Goal: Feedback & Contribution: Leave review/rating

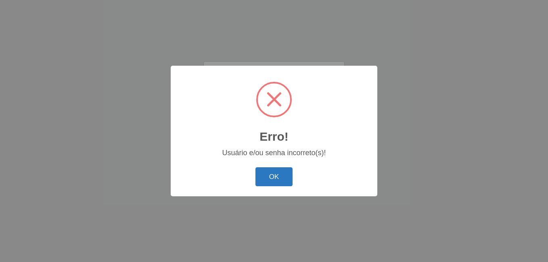
click at [272, 180] on button "OK" at bounding box center [273, 176] width 37 height 19
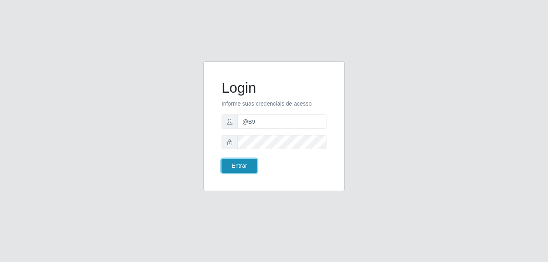
click at [248, 167] on button "Entrar" at bounding box center [238, 166] width 35 height 14
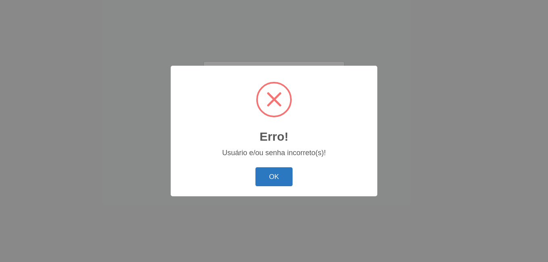
click at [281, 175] on button "OK" at bounding box center [273, 176] width 37 height 19
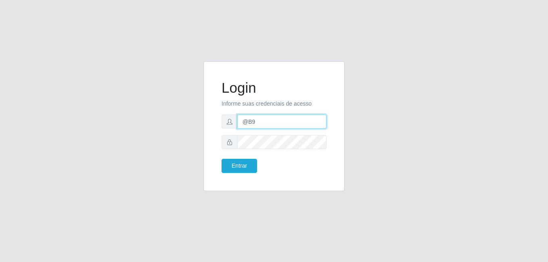
click at [273, 121] on input "@B9" at bounding box center [281, 122] width 89 height 14
type input "@"
type input "Raissa@B9"
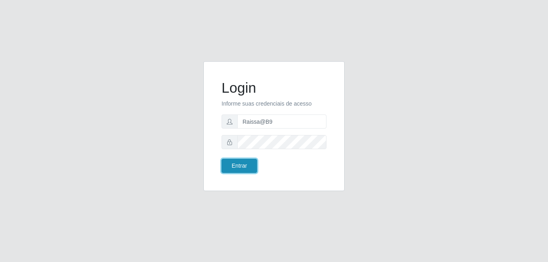
click at [237, 166] on button "Entrar" at bounding box center [238, 166] width 35 height 14
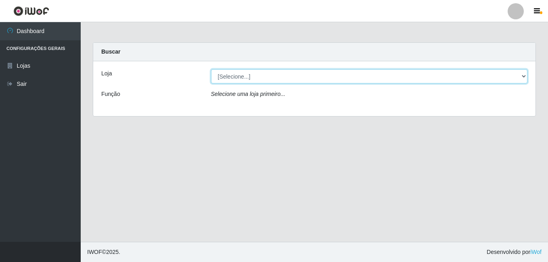
click at [290, 81] on select "[Selecione...] Bemais Supermercados - B9 Bessa" at bounding box center [369, 76] width 316 height 14
select select "410"
click at [211, 69] on select "[Selecione...] Bemais Supermercados - B9 Bessa" at bounding box center [369, 76] width 316 height 14
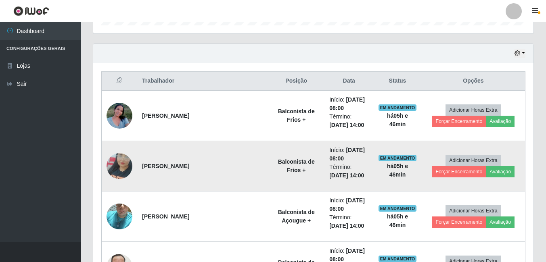
scroll to position [282, 0]
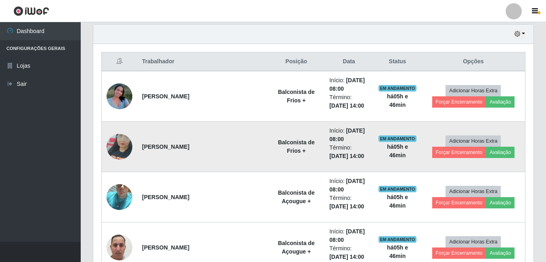
click at [128, 141] on img at bounding box center [119, 147] width 26 height 46
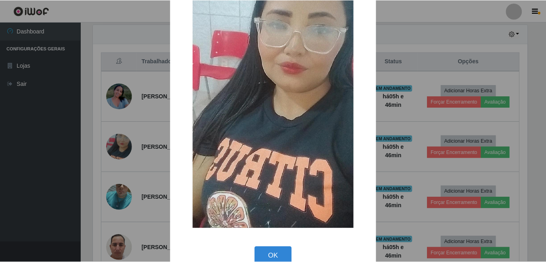
scroll to position [95, 0]
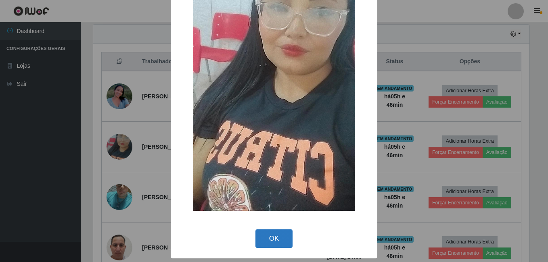
click at [275, 241] on button "OK" at bounding box center [273, 238] width 37 height 19
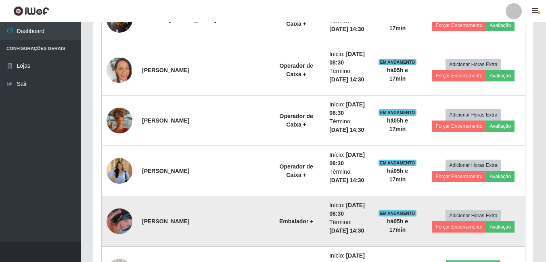
scroll to position [605, 0]
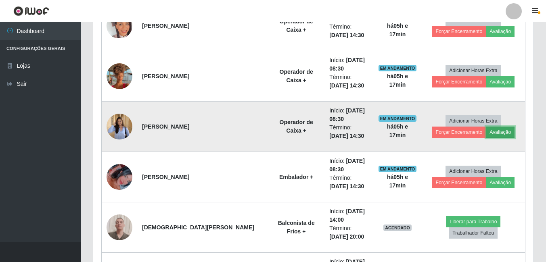
click at [493, 132] on button "Avaliação" at bounding box center [499, 132] width 29 height 11
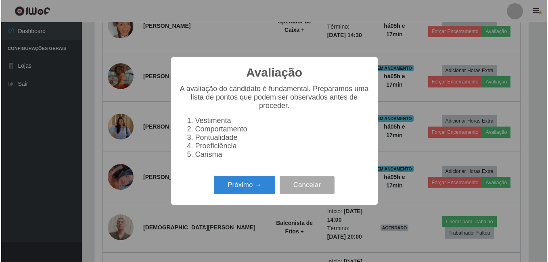
scroll to position [167, 436]
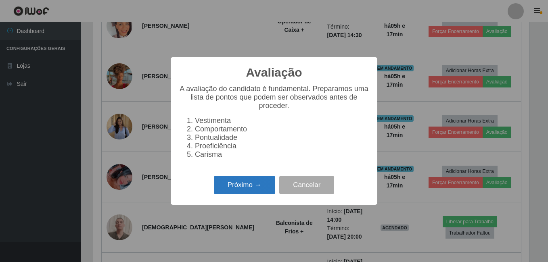
click at [254, 189] on button "Próximo →" at bounding box center [244, 185] width 61 height 19
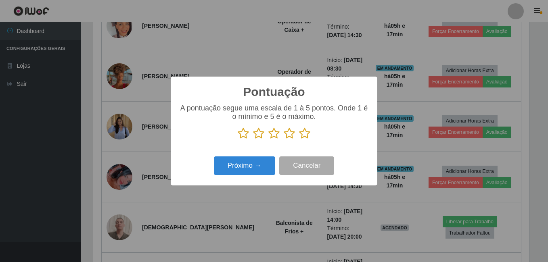
click at [304, 135] on icon at bounding box center [304, 133] width 11 height 12
click at [299, 140] on input "radio" at bounding box center [299, 140] width 0 height 0
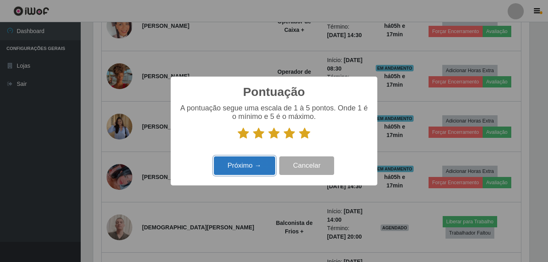
click at [243, 166] on button "Próximo →" at bounding box center [244, 165] width 61 height 19
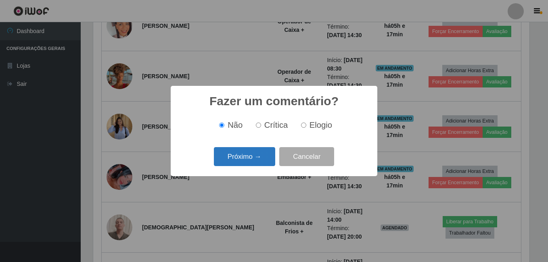
click at [244, 150] on button "Próximo →" at bounding box center [244, 156] width 61 height 19
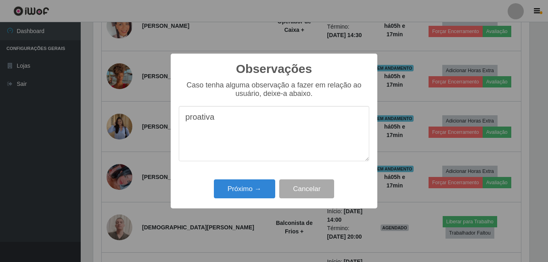
click at [229, 123] on textarea "proativa" at bounding box center [274, 133] width 190 height 55
click at [230, 121] on textarea "proativa, facil" at bounding box center [274, 133] width 190 height 55
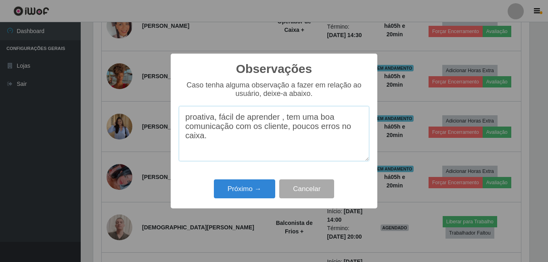
click at [317, 129] on textarea "proativa, fácil de aprender , tem uma boa comunicação com os cliente, poucos er…" at bounding box center [274, 133] width 190 height 55
click at [321, 131] on textarea "proativa, fácil de aprender , tem uma boa comunicação com os cliente, pouquissi…" at bounding box center [274, 133] width 190 height 55
click at [277, 147] on textarea "proativa, fácil de aprender , tem uma boa comunicação com os cliente, pouquíssi…" at bounding box center [274, 133] width 190 height 55
type textarea "proativa, fácil de aprender , tem uma boa comunicação com os cliente, pouquíssi…"
click at [236, 188] on button "Próximo →" at bounding box center [244, 188] width 61 height 19
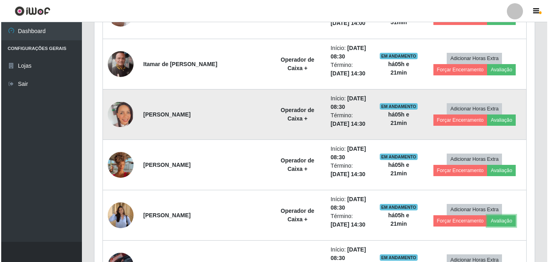
scroll to position [524, 0]
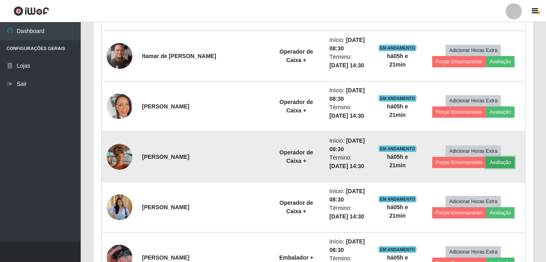
click at [490, 162] on button "Avaliação" at bounding box center [499, 162] width 29 height 11
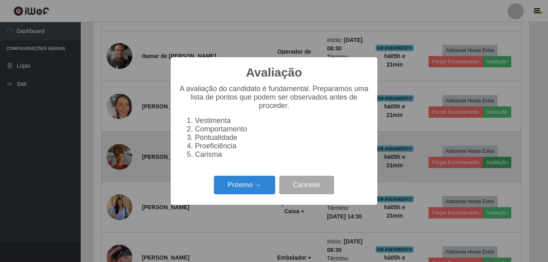
scroll to position [167, 436]
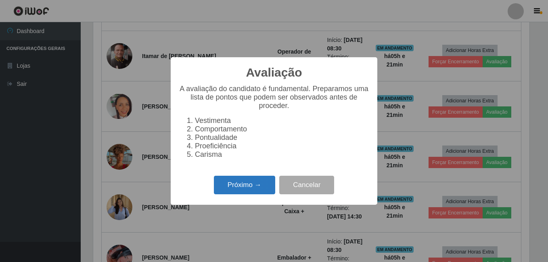
click at [246, 185] on button "Próximo →" at bounding box center [244, 185] width 61 height 19
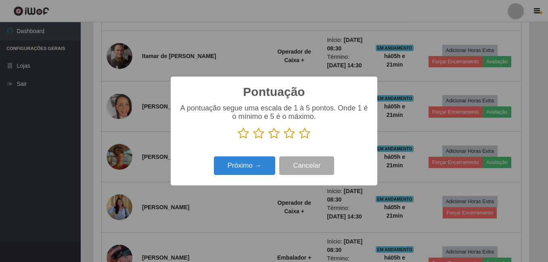
click at [257, 135] on icon at bounding box center [258, 133] width 11 height 12
click at [253, 140] on input "radio" at bounding box center [253, 140] width 0 height 0
click at [264, 164] on button "Próximo →" at bounding box center [244, 165] width 61 height 19
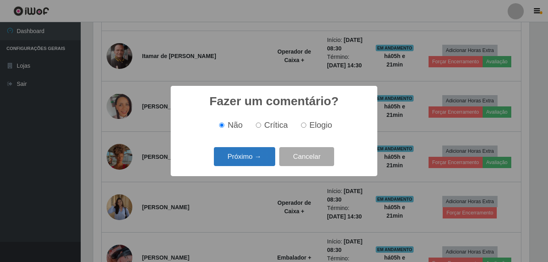
click at [248, 148] on button "Próximo →" at bounding box center [244, 156] width 61 height 19
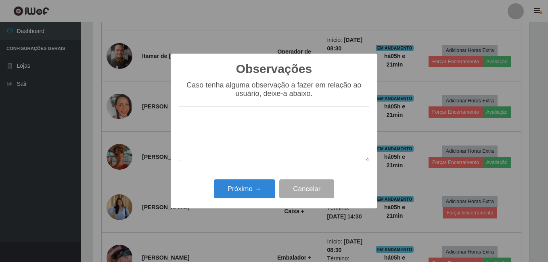
click at [248, 130] on textarea at bounding box center [274, 133] width 190 height 55
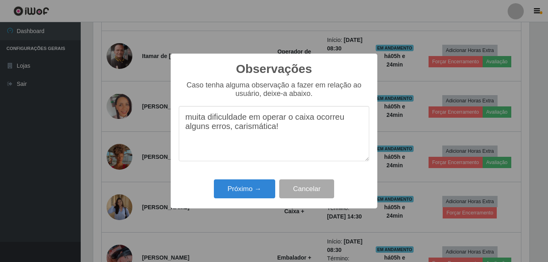
click at [350, 120] on textarea "muita dificuldade em operar o caixa ocorreu alguns erros, carismática!" at bounding box center [274, 133] width 190 height 55
click at [330, 132] on textarea "muita dificuldade em operar o caixa ocorreu durante seu alguns erros, carismáti…" at bounding box center [274, 133] width 190 height 55
type textarea "muita dificuldade em operar o caixa ocorreu durante seu alguns erros,"
click at [301, 170] on div "Observações × Caso tenha alguma observação a fazer em relação ao usuário, deixe…" at bounding box center [274, 131] width 206 height 155
click at [311, 185] on button "Cancelar" at bounding box center [306, 188] width 55 height 19
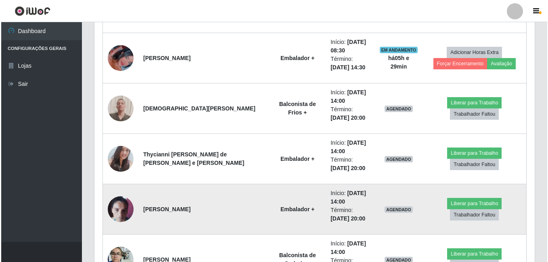
scroll to position [726, 0]
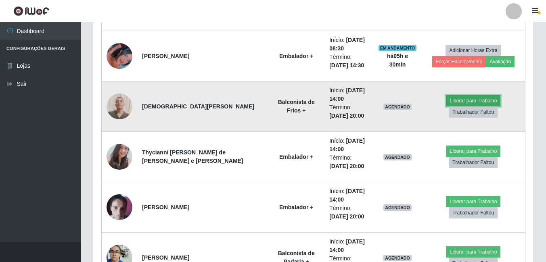
click at [446, 106] on button "Liberar para Trabalho" at bounding box center [473, 100] width 54 height 11
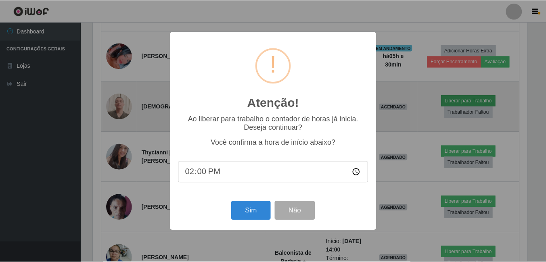
scroll to position [167, 436]
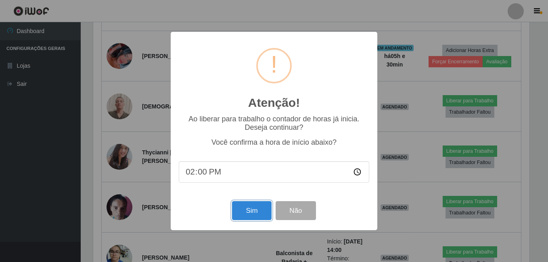
drag, startPoint x: 241, startPoint y: 204, endPoint x: 243, endPoint y: 194, distance: 10.7
click at [246, 202] on div "Sim Não" at bounding box center [274, 210] width 190 height 23
click at [241, 220] on button "Sim" at bounding box center [251, 210] width 39 height 19
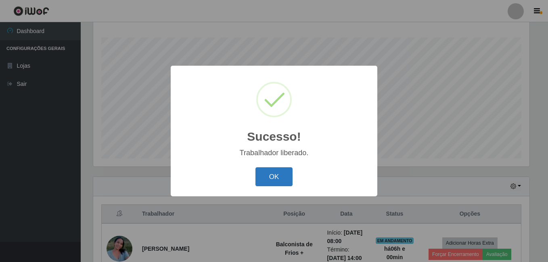
click at [274, 174] on button "OK" at bounding box center [273, 176] width 37 height 19
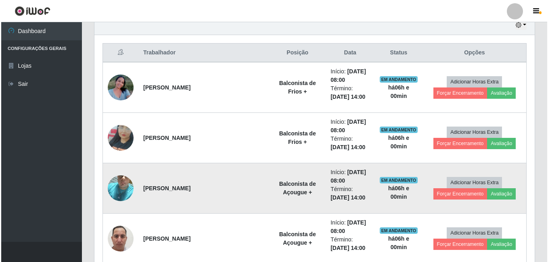
scroll to position [331, 0]
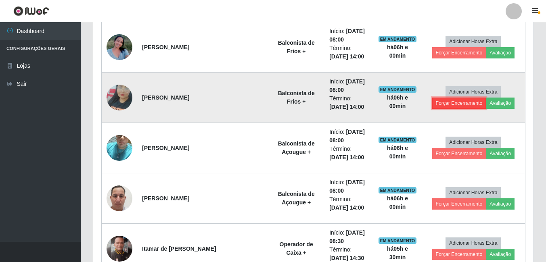
click at [468, 102] on button "Forçar Encerramento" at bounding box center [459, 103] width 54 height 11
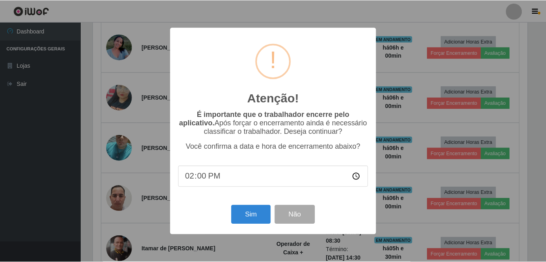
scroll to position [167, 436]
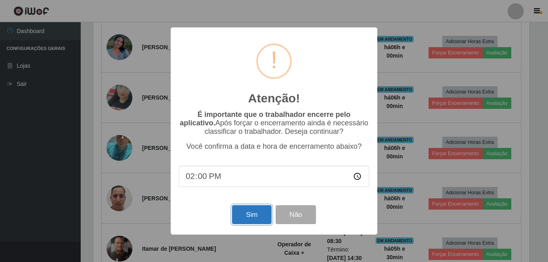
click at [240, 210] on button "Sim" at bounding box center [251, 214] width 39 height 19
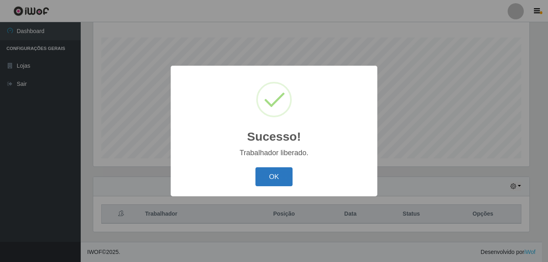
click at [273, 172] on button "OK" at bounding box center [273, 176] width 37 height 19
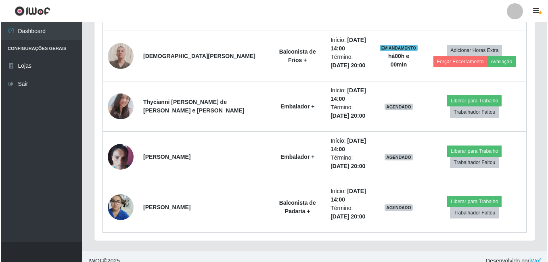
scroll to position [735, 0]
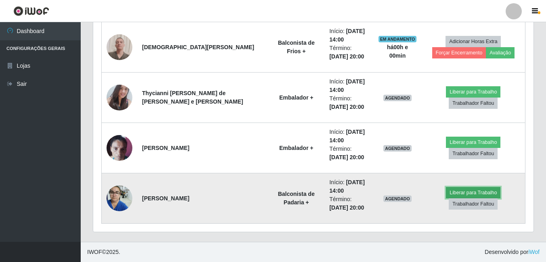
click at [450, 195] on button "Liberar para Trabalho" at bounding box center [473, 192] width 54 height 11
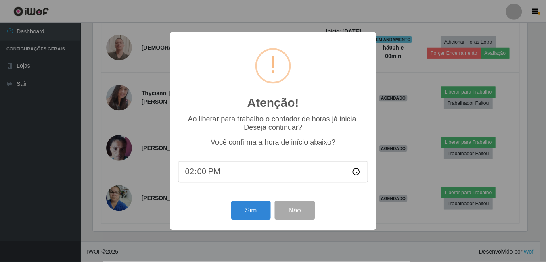
scroll to position [167, 436]
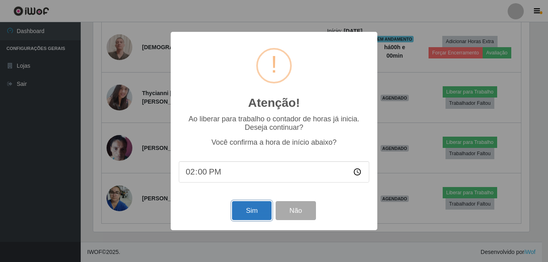
click at [259, 214] on button "Sim" at bounding box center [251, 210] width 39 height 19
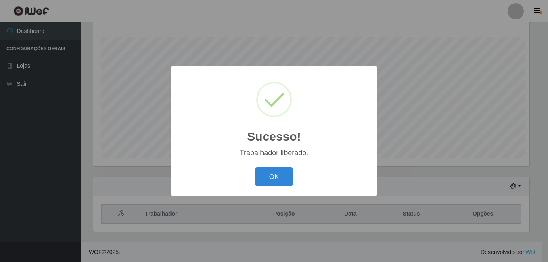
scroll to position [0, 0]
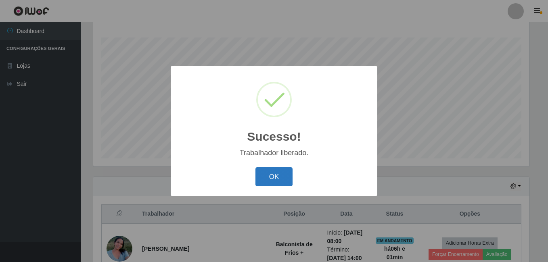
click at [276, 182] on button "OK" at bounding box center [273, 176] width 37 height 19
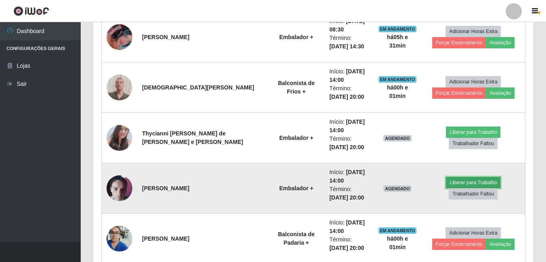
click at [446, 184] on button "Liberar para Trabalho" at bounding box center [473, 182] width 54 height 11
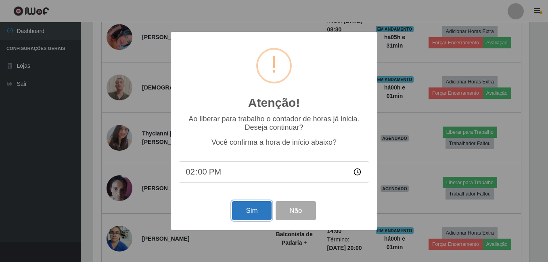
click at [253, 209] on button "Sim" at bounding box center [251, 210] width 39 height 19
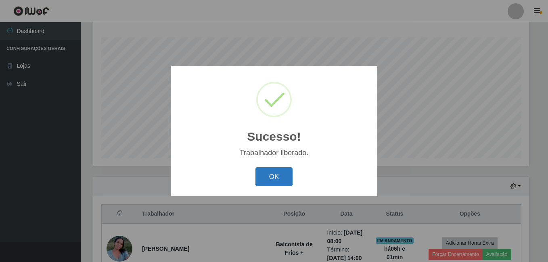
click at [279, 175] on button "OK" at bounding box center [273, 176] width 37 height 19
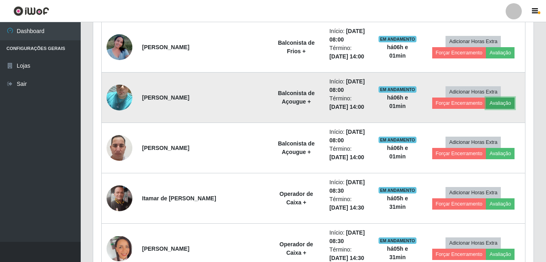
click at [497, 105] on button "Avaliação" at bounding box center [499, 103] width 29 height 11
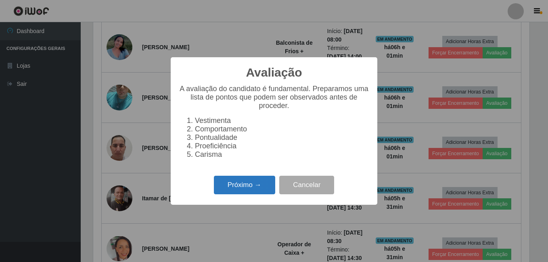
click at [262, 188] on button "Próximo →" at bounding box center [244, 185] width 61 height 19
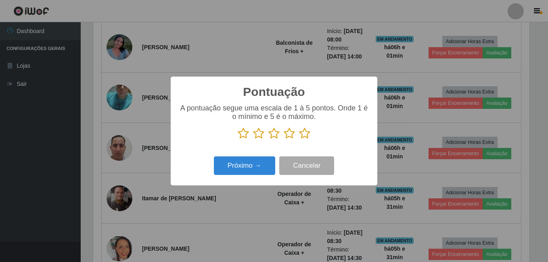
click at [304, 134] on icon at bounding box center [304, 133] width 11 height 12
click at [299, 140] on input "radio" at bounding box center [299, 140] width 0 height 0
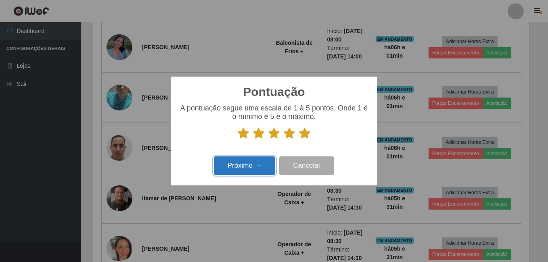
click at [247, 167] on button "Próximo →" at bounding box center [244, 165] width 61 height 19
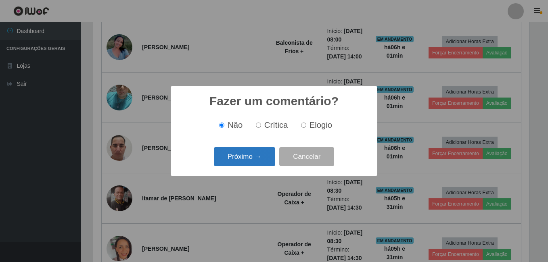
click at [248, 156] on button "Próximo →" at bounding box center [244, 156] width 61 height 19
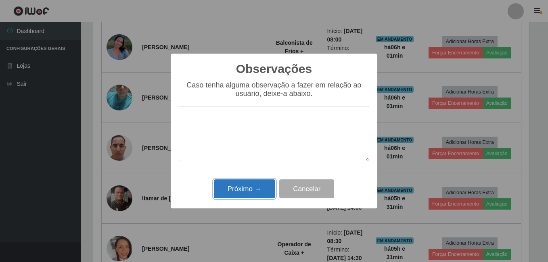
click at [247, 191] on button "Próximo →" at bounding box center [244, 188] width 61 height 19
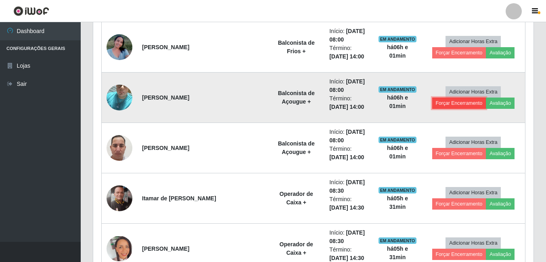
click at [454, 105] on button "Forçar Encerramento" at bounding box center [459, 103] width 54 height 11
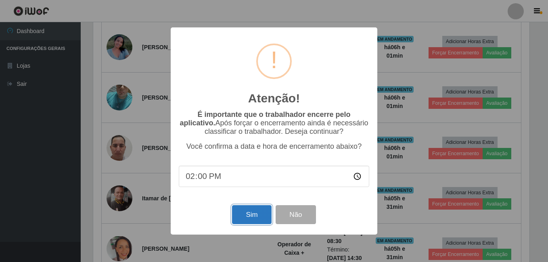
click at [248, 210] on button "Sim" at bounding box center [251, 214] width 39 height 19
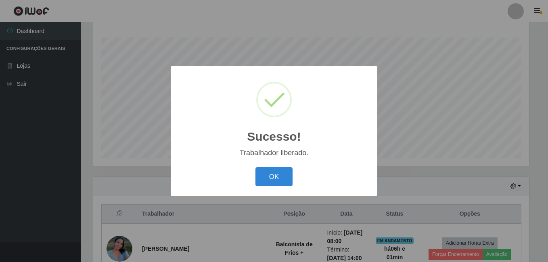
click at [255, 167] on button "OK" at bounding box center [273, 176] width 37 height 19
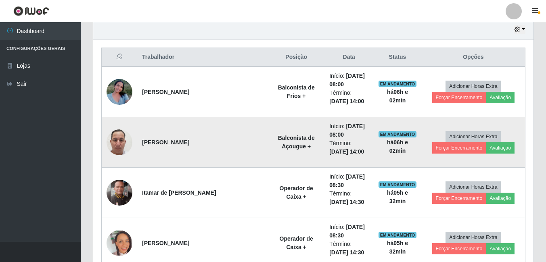
scroll to position [291, 0]
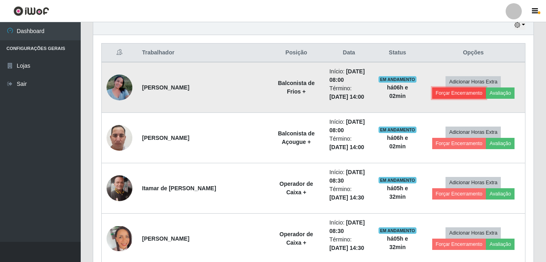
click at [466, 92] on button "Forçar Encerramento" at bounding box center [459, 92] width 54 height 11
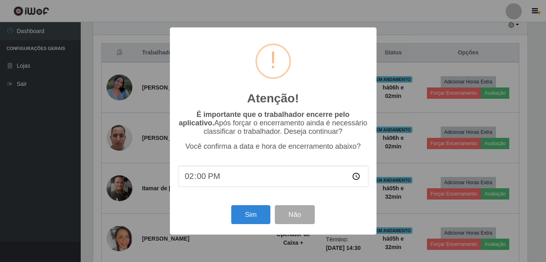
scroll to position [167, 436]
click at [248, 212] on button "Sim" at bounding box center [251, 214] width 39 height 19
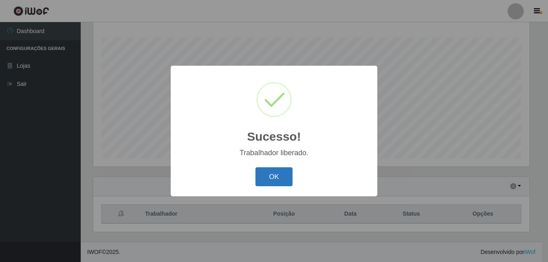
click at [274, 179] on button "OK" at bounding box center [273, 176] width 37 height 19
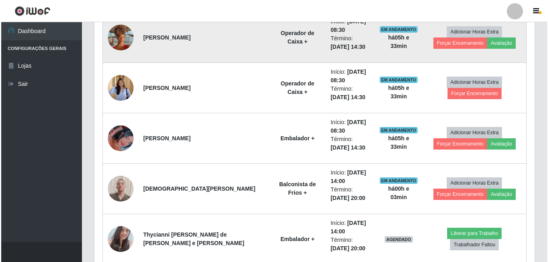
scroll to position [493, 0]
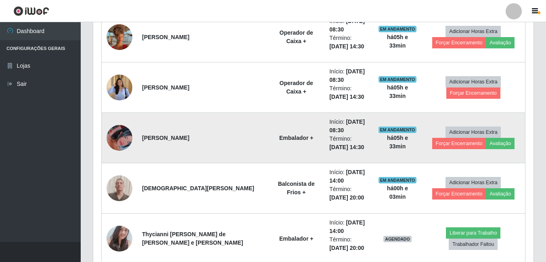
click at [125, 135] on img at bounding box center [119, 138] width 26 height 46
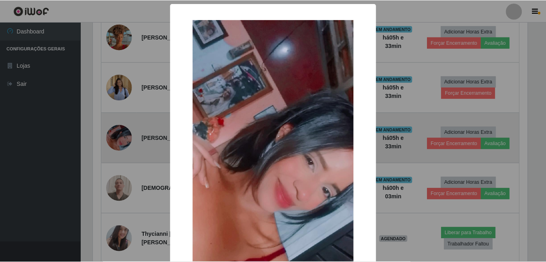
scroll to position [167, 436]
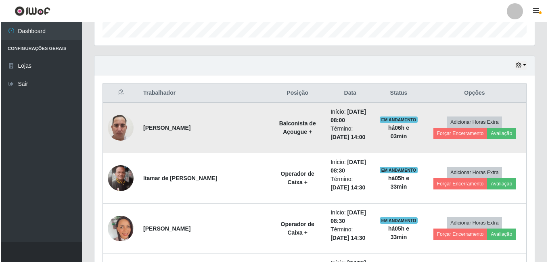
scroll to position [291, 0]
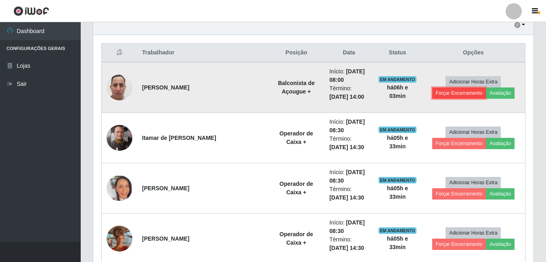
click at [448, 94] on button "Forçar Encerramento" at bounding box center [459, 92] width 54 height 11
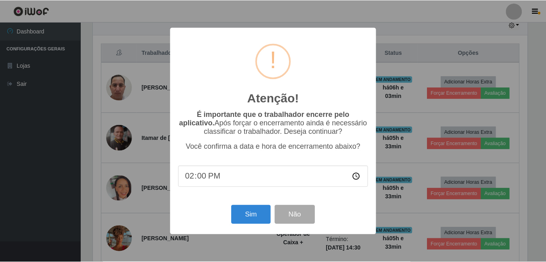
scroll to position [167, 436]
drag, startPoint x: 282, startPoint y: 215, endPoint x: 443, endPoint y: 204, distance: 161.3
click at [282, 216] on button "Não" at bounding box center [295, 214] width 40 height 19
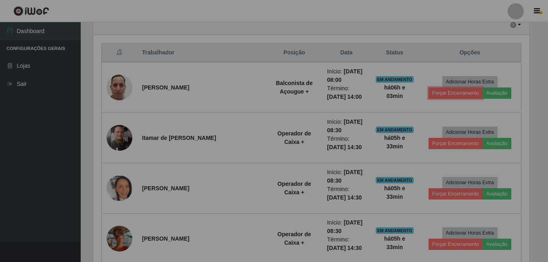
scroll to position [167, 440]
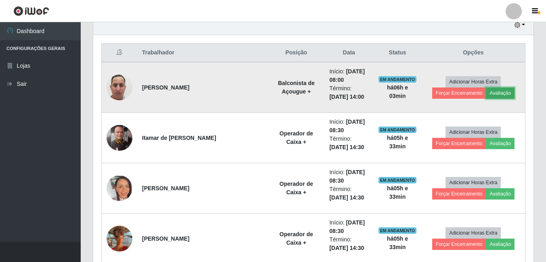
click at [494, 92] on button "Avaliação" at bounding box center [499, 92] width 29 height 11
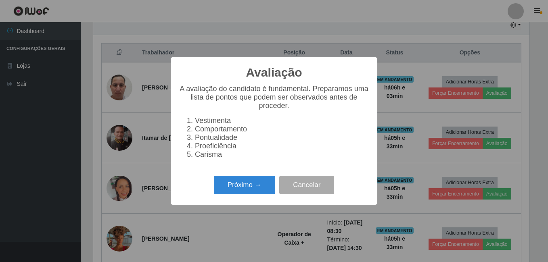
scroll to position [167, 436]
click at [240, 191] on button "Próximo →" at bounding box center [244, 185] width 61 height 19
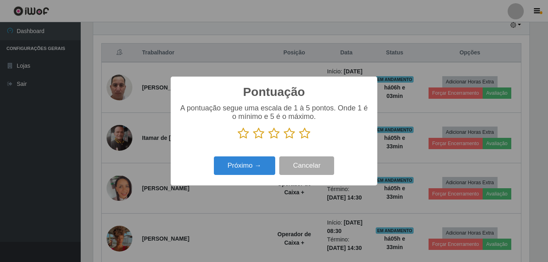
scroll to position [403015, 402746]
click at [301, 135] on icon at bounding box center [304, 133] width 11 height 12
click at [299, 140] on input "radio" at bounding box center [299, 140] width 0 height 0
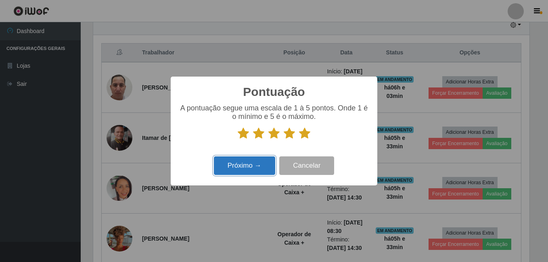
click at [263, 163] on button "Próximo →" at bounding box center [244, 165] width 61 height 19
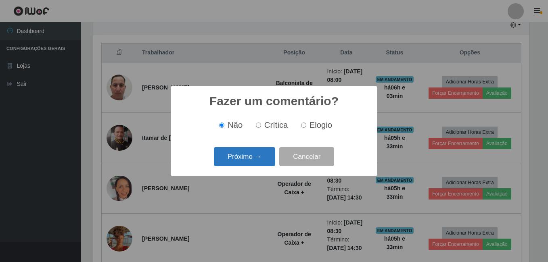
click at [264, 157] on button "Próximo →" at bounding box center [244, 156] width 61 height 19
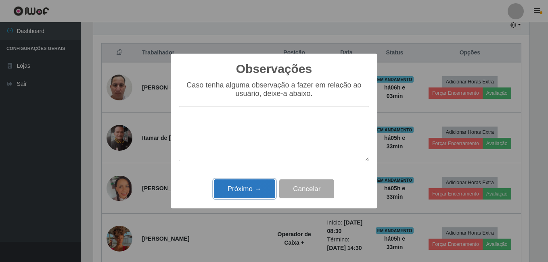
drag, startPoint x: 223, startPoint y: 184, endPoint x: 254, endPoint y: 184, distance: 30.2
click at [224, 184] on button "Próximo →" at bounding box center [244, 188] width 61 height 19
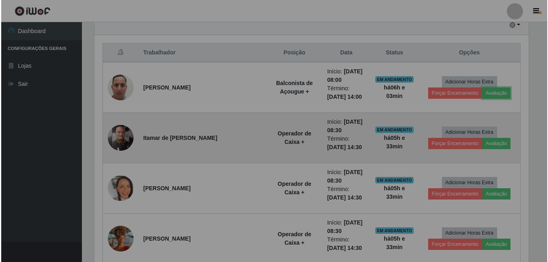
scroll to position [167, 440]
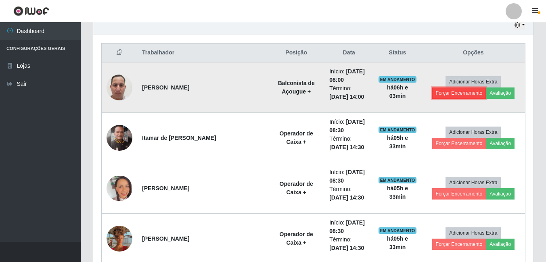
click at [464, 93] on button "Forçar Encerramento" at bounding box center [459, 92] width 54 height 11
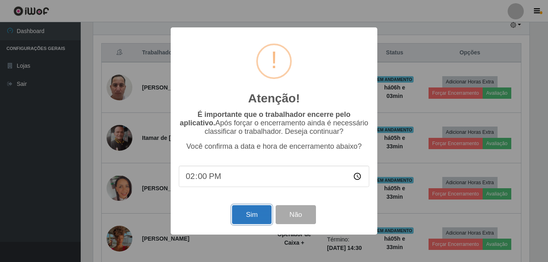
click at [248, 215] on button "Sim" at bounding box center [251, 214] width 39 height 19
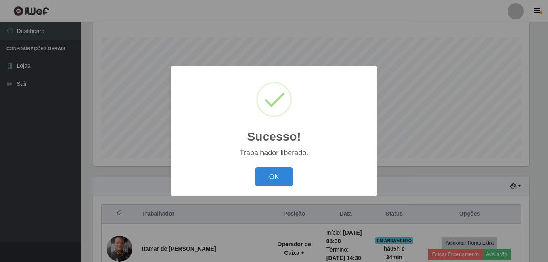
click at [255, 167] on button "OK" at bounding box center [273, 176] width 37 height 19
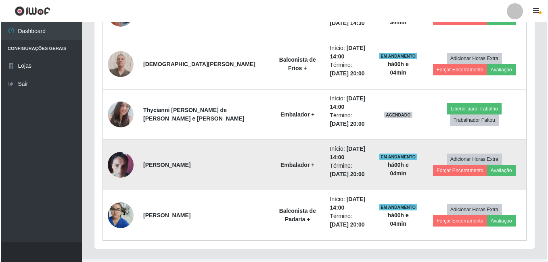
scroll to position [573, 0]
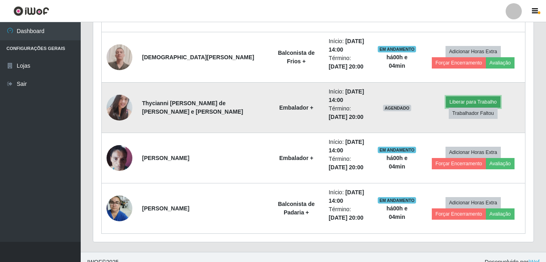
click at [446, 108] on button "Liberar para Trabalho" at bounding box center [473, 101] width 54 height 11
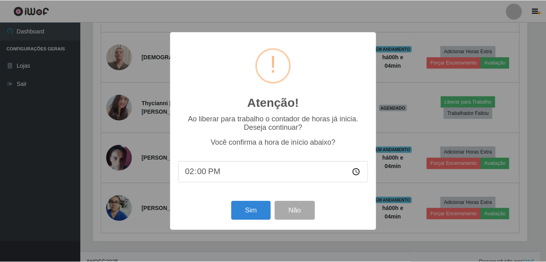
scroll to position [167, 436]
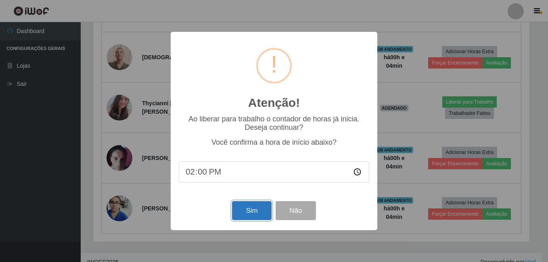
click at [248, 209] on button "Sim" at bounding box center [251, 210] width 39 height 19
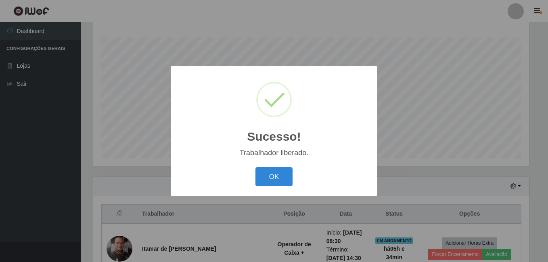
click at [255, 167] on button "OK" at bounding box center [273, 176] width 37 height 19
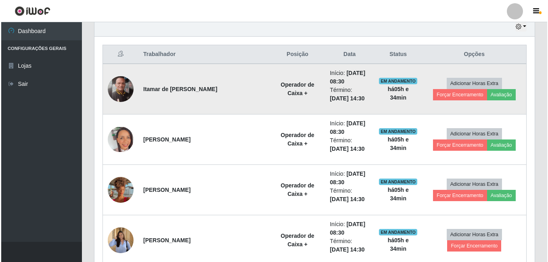
scroll to position [341, 0]
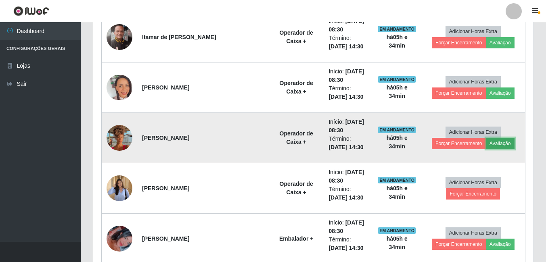
click at [502, 144] on button "Avaliação" at bounding box center [499, 143] width 29 height 11
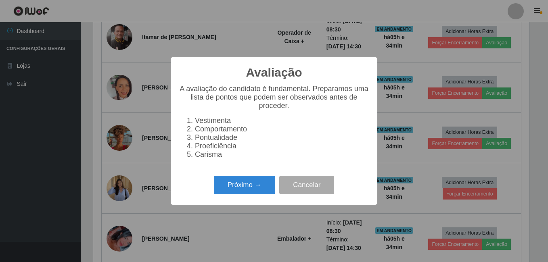
scroll to position [167, 436]
click at [237, 175] on div "Avaliação × A avaliação do candidato é fundamental. Preparamos uma lista de pon…" at bounding box center [274, 130] width 206 height 147
click at [241, 184] on button "Próximo →" at bounding box center [244, 185] width 61 height 19
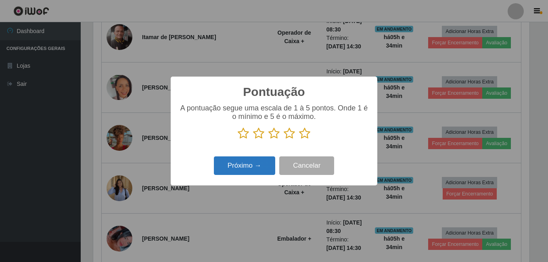
scroll to position [403015, 402746]
click at [256, 135] on icon at bounding box center [258, 133] width 11 height 12
click at [253, 140] on input "radio" at bounding box center [253, 140] width 0 height 0
click at [251, 164] on button "Próximo →" at bounding box center [244, 165] width 61 height 19
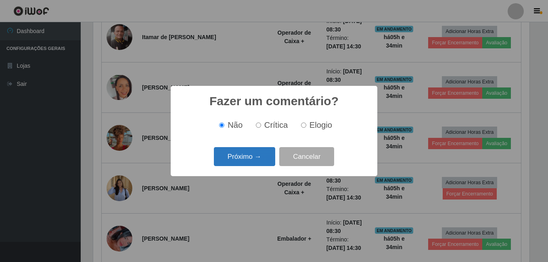
click at [251, 150] on button "Próximo →" at bounding box center [244, 156] width 61 height 19
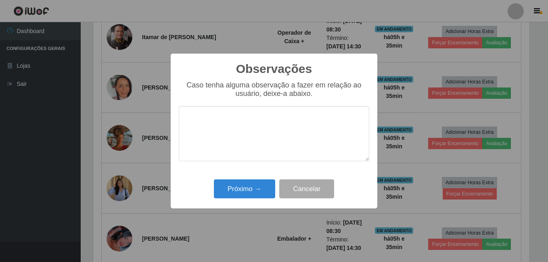
type textarea "m"
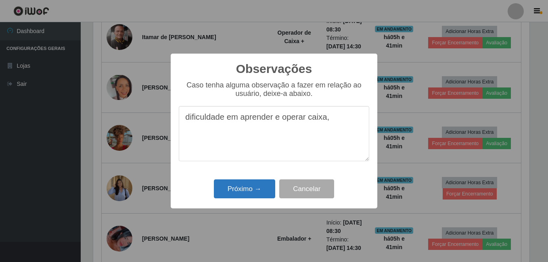
type textarea "dificuldade em aprender e operar caixa,"
click at [252, 182] on button "Próximo →" at bounding box center [244, 188] width 61 height 19
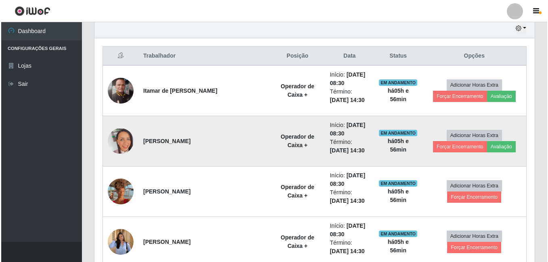
scroll to position [301, 0]
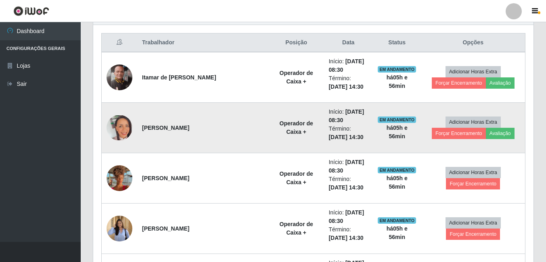
click at [117, 131] on img at bounding box center [119, 127] width 26 height 25
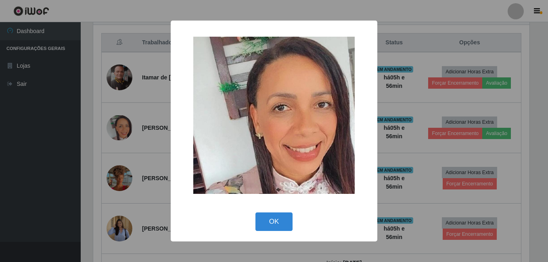
click at [73, 132] on div "× OK Cancel" at bounding box center [274, 131] width 548 height 262
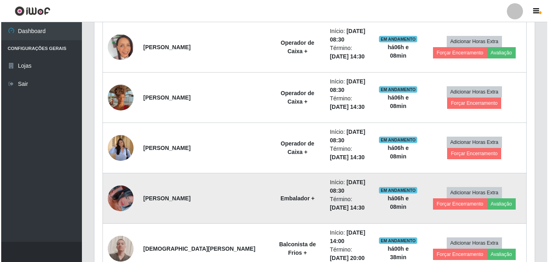
scroll to position [341, 0]
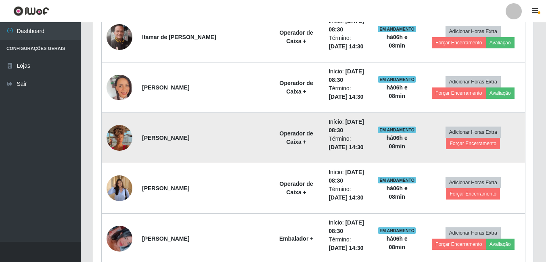
click at [121, 138] on img at bounding box center [119, 138] width 26 height 46
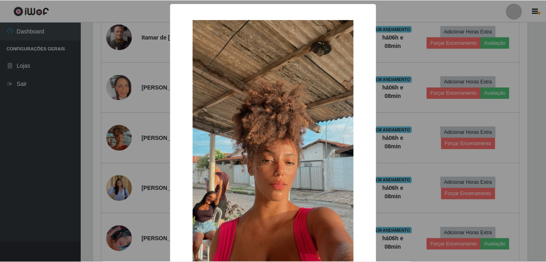
scroll to position [167, 436]
drag, startPoint x: 40, startPoint y: 139, endPoint x: 47, endPoint y: 139, distance: 6.9
click at [41, 139] on div "× OK Cancel" at bounding box center [274, 131] width 548 height 262
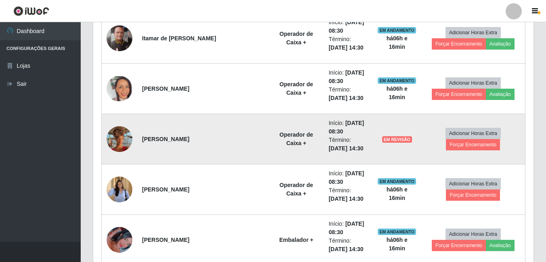
scroll to position [341, 0]
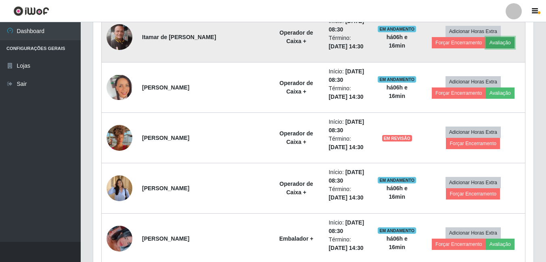
click at [496, 40] on button "Avaliação" at bounding box center [499, 42] width 29 height 11
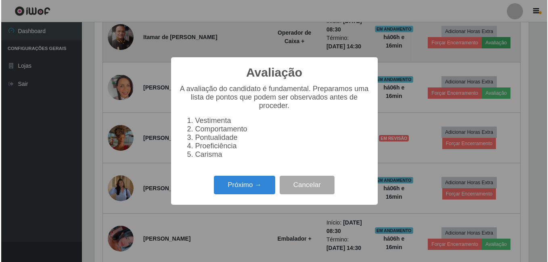
scroll to position [167, 436]
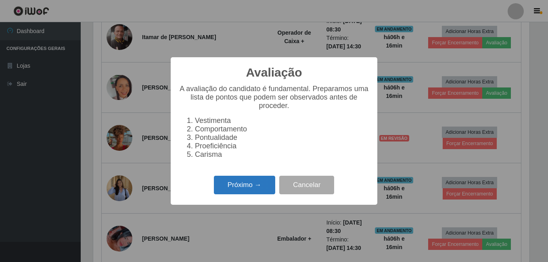
click at [244, 185] on button "Próximo →" at bounding box center [244, 185] width 61 height 19
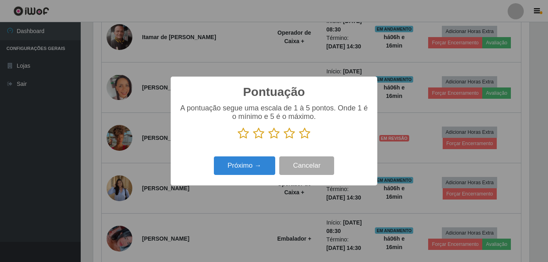
scroll to position [403015, 402746]
click at [305, 131] on icon at bounding box center [304, 133] width 11 height 12
click at [299, 140] on input "radio" at bounding box center [299, 140] width 0 height 0
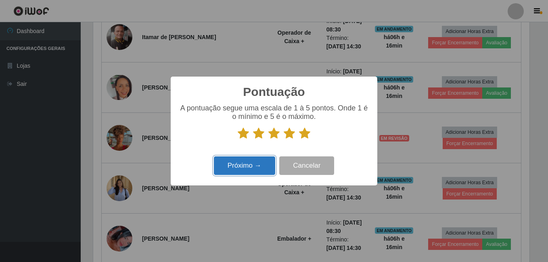
click at [228, 164] on button "Próximo →" at bounding box center [244, 165] width 61 height 19
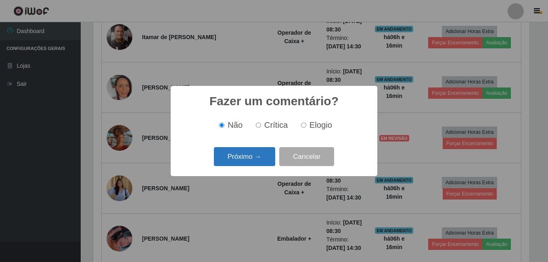
click at [237, 154] on button "Próximo →" at bounding box center [244, 156] width 61 height 19
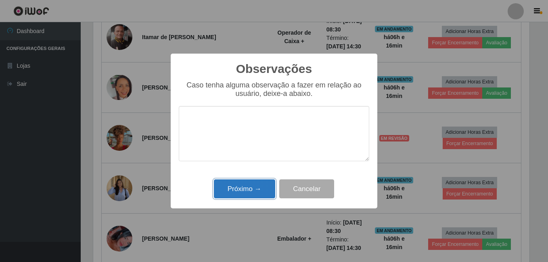
click at [236, 193] on button "Próximo →" at bounding box center [244, 188] width 61 height 19
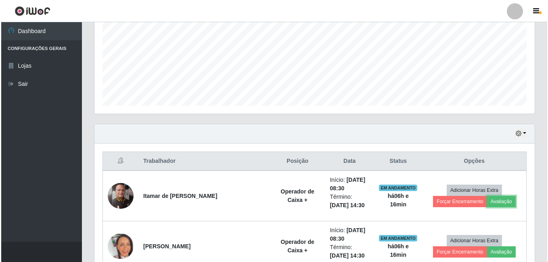
scroll to position [180, 0]
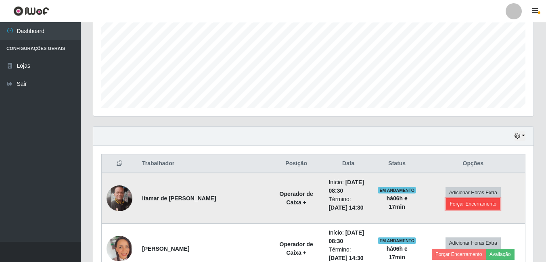
click at [448, 203] on button "Forçar Encerramento" at bounding box center [473, 203] width 54 height 11
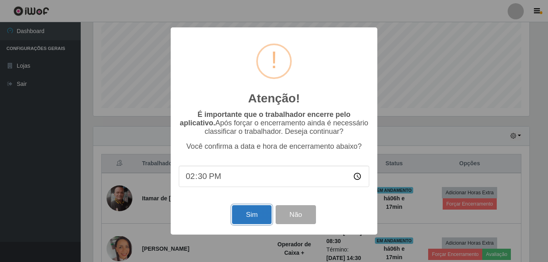
click at [260, 219] on button "Sim" at bounding box center [251, 214] width 39 height 19
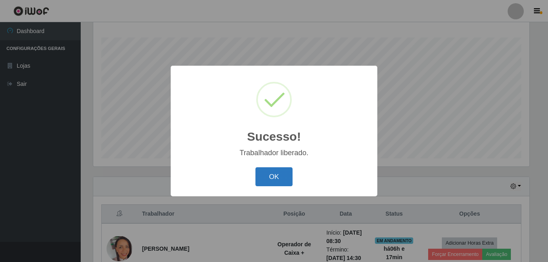
click at [270, 179] on button "OK" at bounding box center [273, 176] width 37 height 19
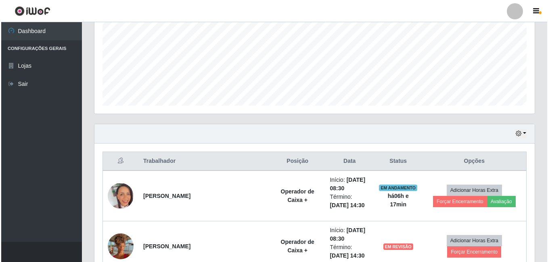
scroll to position [291, 0]
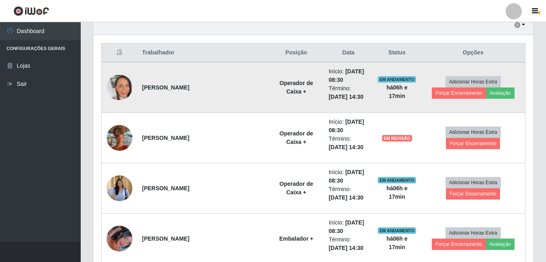
click at [119, 90] on img at bounding box center [119, 87] width 26 height 25
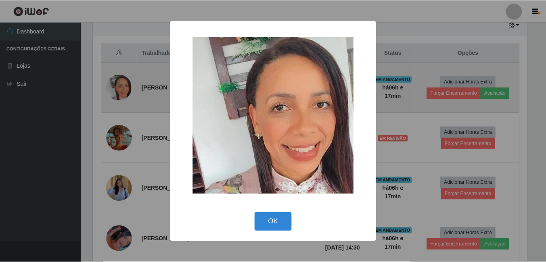
scroll to position [167, 436]
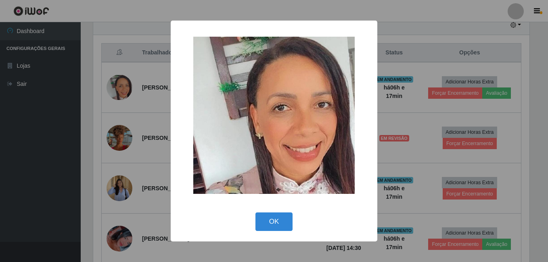
click at [77, 127] on div "× OK Cancel" at bounding box center [274, 131] width 548 height 262
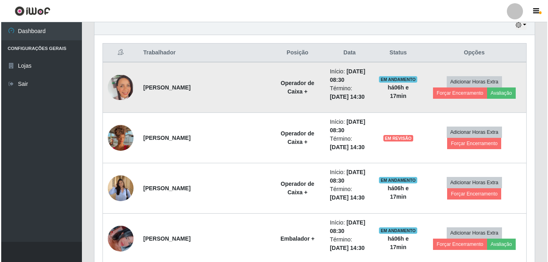
scroll to position [167, 440]
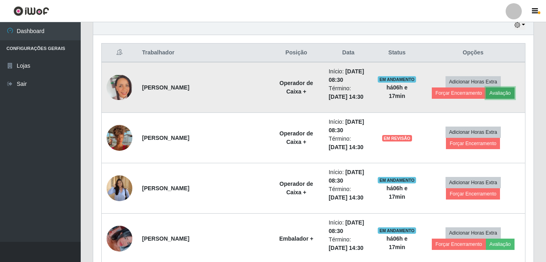
click at [493, 94] on button "Avaliação" at bounding box center [499, 92] width 29 height 11
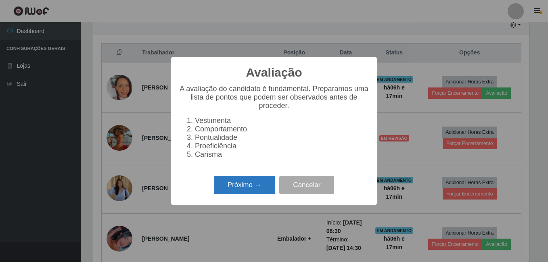
click at [250, 184] on button "Próximo →" at bounding box center [244, 185] width 61 height 19
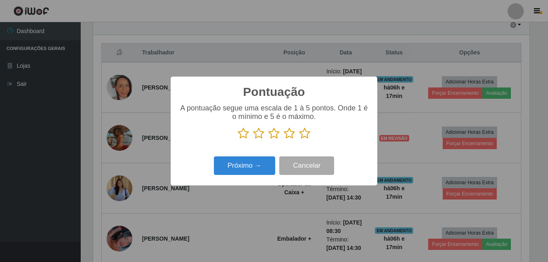
scroll to position [403015, 402746]
click at [302, 135] on icon at bounding box center [304, 133] width 11 height 12
click at [299, 140] on input "radio" at bounding box center [299, 140] width 0 height 0
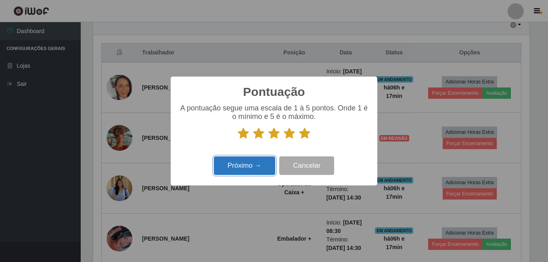
click at [264, 168] on button "Próximo →" at bounding box center [244, 165] width 61 height 19
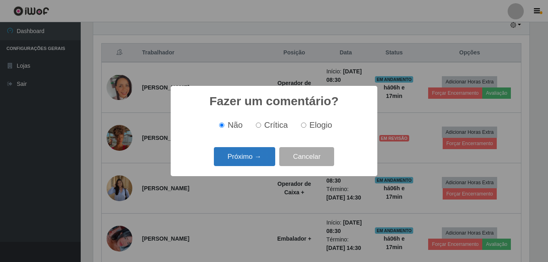
click at [261, 156] on button "Próximo →" at bounding box center [244, 156] width 61 height 19
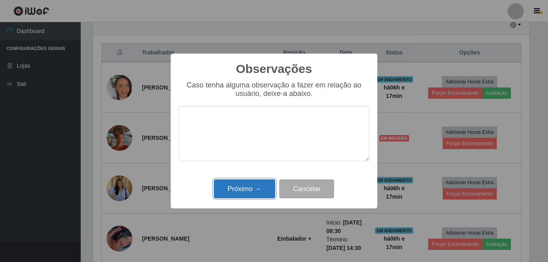
click at [250, 188] on button "Próximo →" at bounding box center [244, 188] width 61 height 19
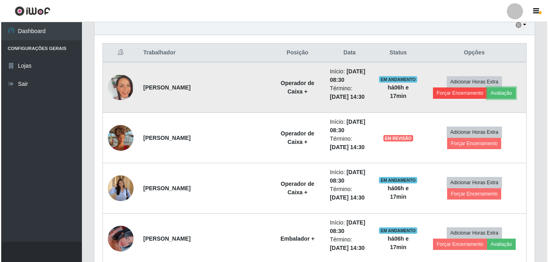
scroll to position [167, 440]
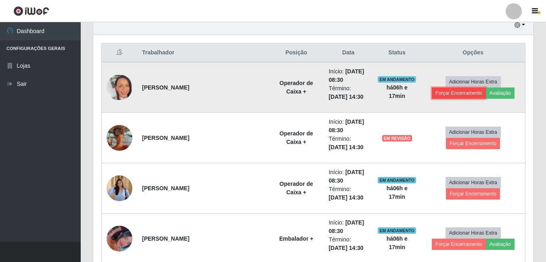
click at [443, 91] on button "Forçar Encerramento" at bounding box center [458, 92] width 54 height 11
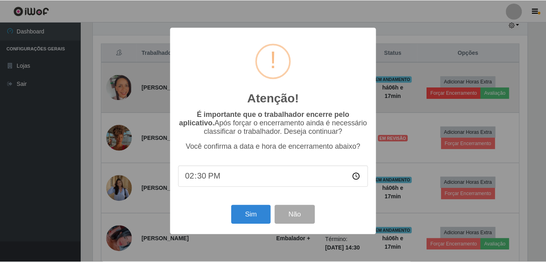
scroll to position [167, 436]
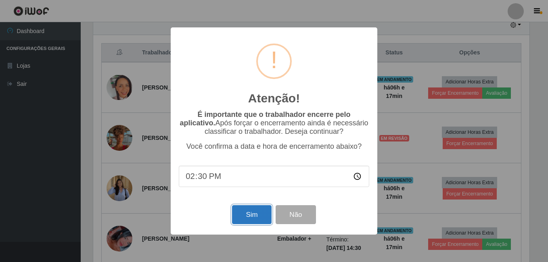
drag, startPoint x: 257, startPoint y: 214, endPoint x: 264, endPoint y: 208, distance: 9.1
click at [257, 213] on button "Sim" at bounding box center [251, 214] width 39 height 19
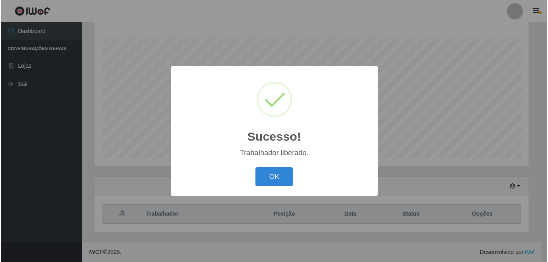
scroll to position [130, 0]
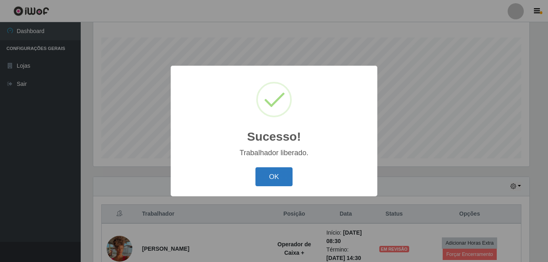
click at [269, 174] on button "OK" at bounding box center [273, 176] width 37 height 19
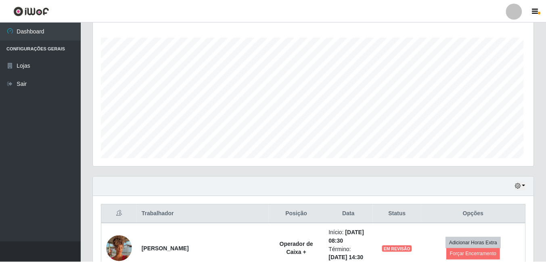
scroll to position [146, 0]
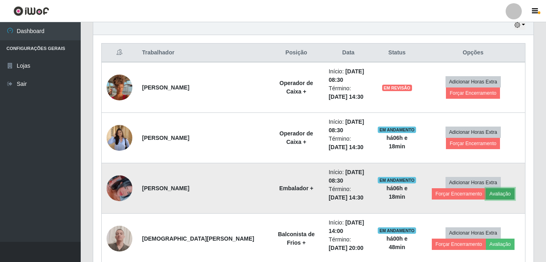
click at [491, 194] on button "Avaliação" at bounding box center [499, 193] width 29 height 11
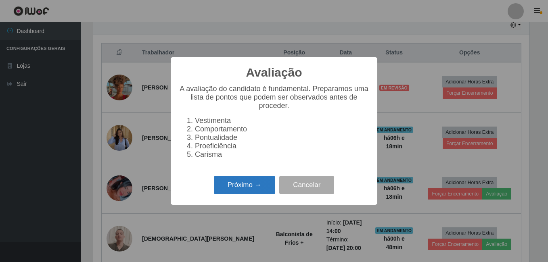
click at [247, 187] on button "Próximo →" at bounding box center [244, 185] width 61 height 19
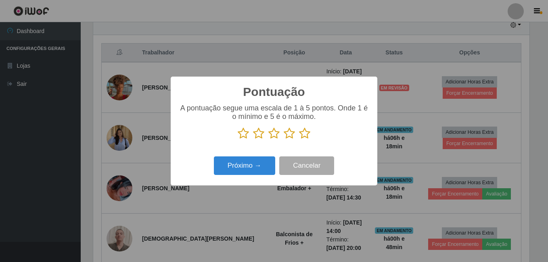
click at [244, 138] on icon at bounding box center [242, 133] width 11 height 12
click at [237, 140] on input "radio" at bounding box center [237, 140] width 0 height 0
click at [248, 165] on button "Próximo →" at bounding box center [244, 165] width 61 height 19
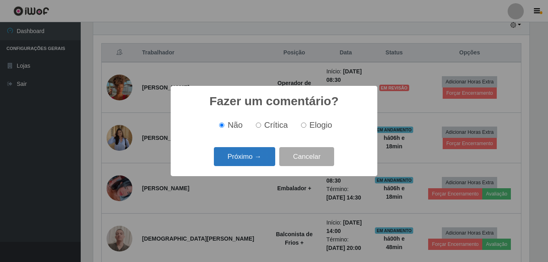
click at [259, 154] on button "Próximo →" at bounding box center [244, 156] width 61 height 19
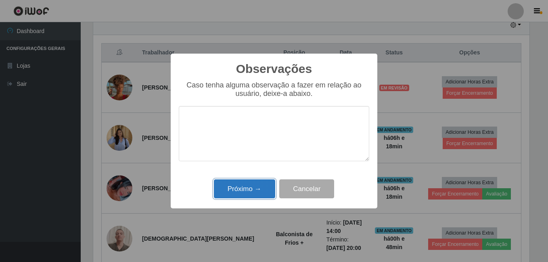
click at [249, 187] on button "Próximo →" at bounding box center [244, 188] width 61 height 19
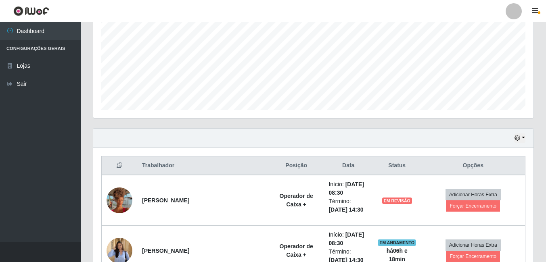
scroll to position [170, 0]
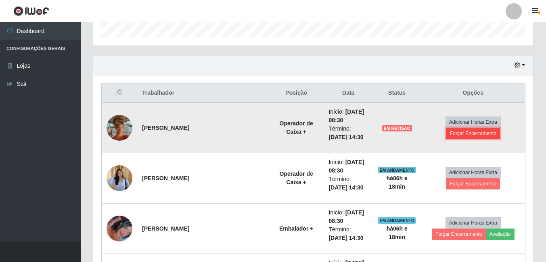
click at [459, 133] on button "Forçar Encerramento" at bounding box center [473, 133] width 54 height 11
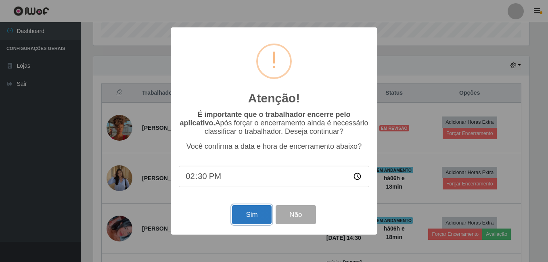
click at [251, 212] on button "Sim" at bounding box center [251, 214] width 39 height 19
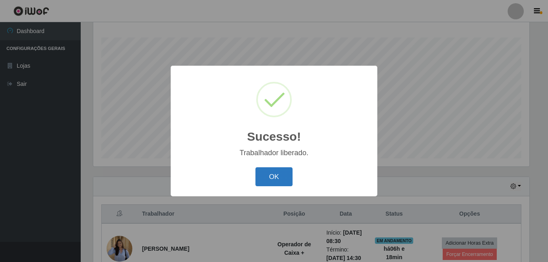
click at [277, 176] on button "OK" at bounding box center [273, 176] width 37 height 19
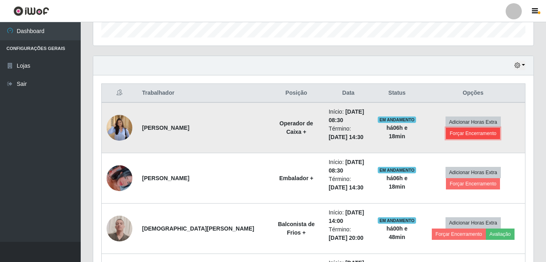
click at [466, 131] on button "Forçar Encerramento" at bounding box center [473, 133] width 54 height 11
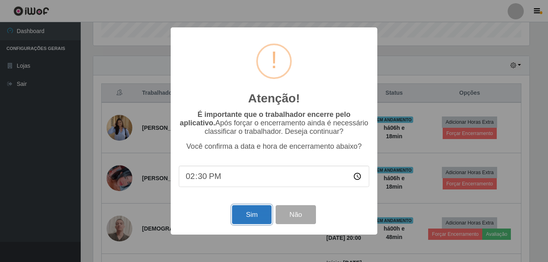
click at [253, 219] on button "Sim" at bounding box center [251, 214] width 39 height 19
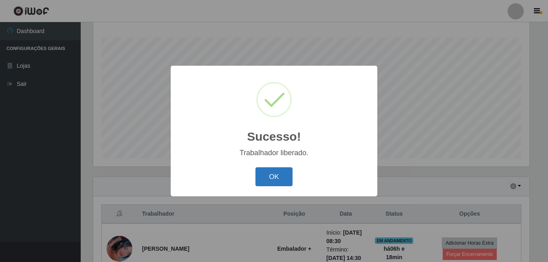
click at [275, 174] on button "OK" at bounding box center [273, 176] width 37 height 19
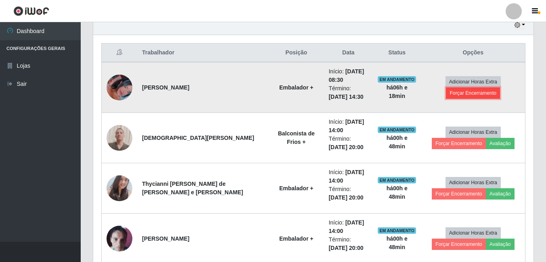
click at [452, 90] on button "Forçar Encerramento" at bounding box center [473, 92] width 54 height 11
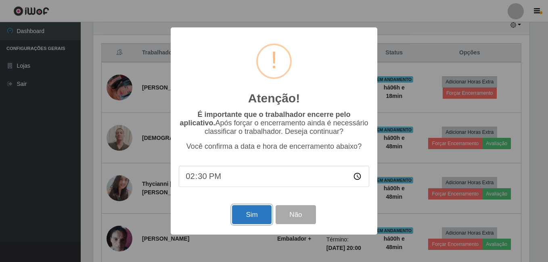
click at [253, 219] on button "Sim" at bounding box center [251, 214] width 39 height 19
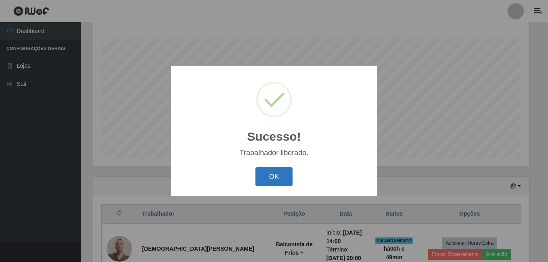
drag, startPoint x: 269, startPoint y: 178, endPoint x: 273, endPoint y: 176, distance: 5.1
click at [269, 178] on button "OK" at bounding box center [273, 176] width 37 height 19
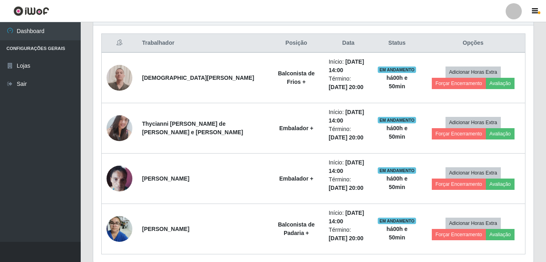
scroll to position [331, 0]
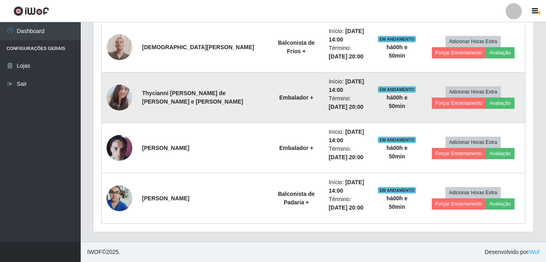
click at [127, 95] on img at bounding box center [119, 97] width 26 height 35
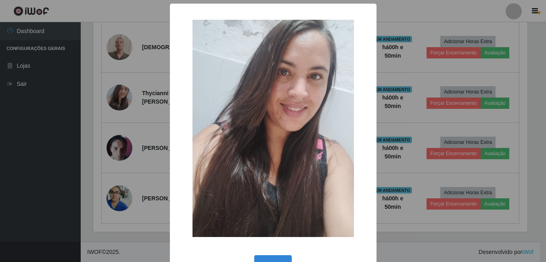
scroll to position [167, 436]
click at [88, 106] on div "× OK Cancel" at bounding box center [274, 131] width 548 height 262
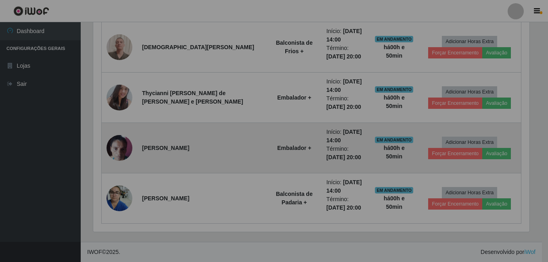
scroll to position [167, 440]
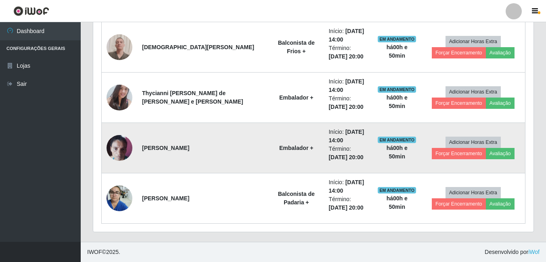
click at [123, 150] on img at bounding box center [119, 148] width 26 height 34
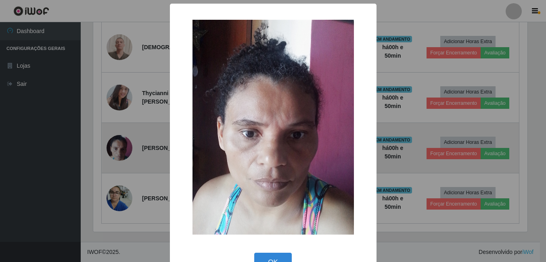
scroll to position [167, 436]
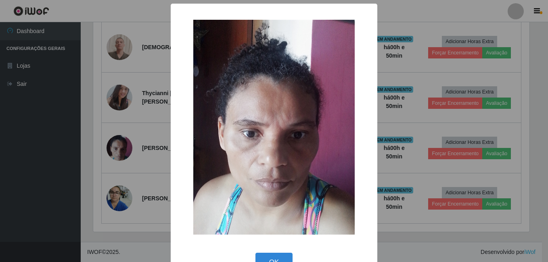
click at [85, 150] on div "× OK Cancel" at bounding box center [274, 131] width 548 height 262
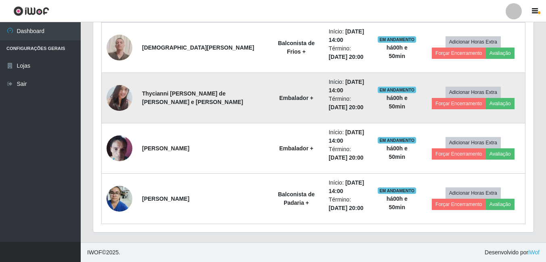
scroll to position [331, 0]
